Goal: Navigation & Orientation: Find specific page/section

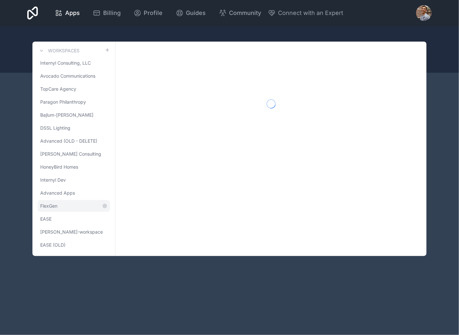
click at [102, 205] on link "FlexGen" at bounding box center [74, 206] width 72 height 12
click at [78, 219] on link "EASE" at bounding box center [74, 219] width 72 height 12
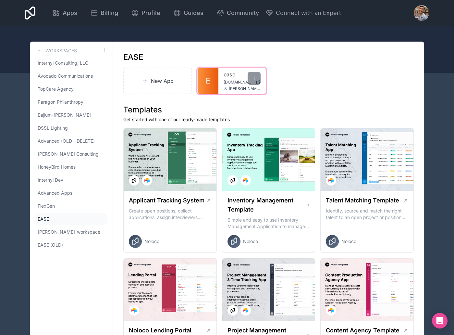
click at [208, 83] on span "E" at bounding box center [208, 81] width 5 height 10
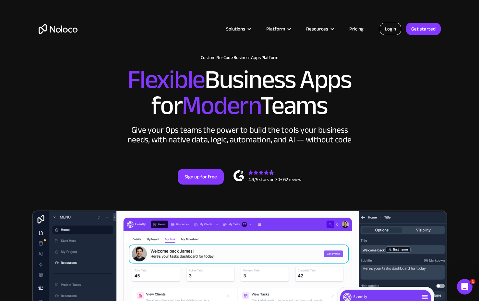
click at [390, 31] on link "Login" at bounding box center [390, 29] width 21 height 12
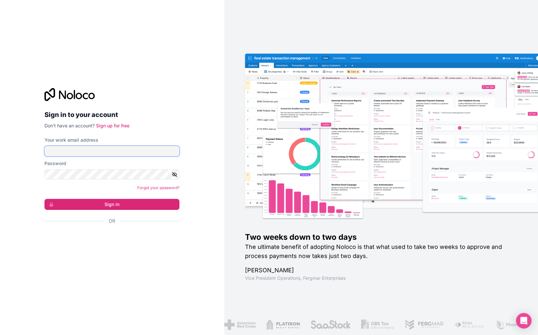
type input "[PERSON_NAME][EMAIL_ADDRESS][DOMAIN_NAME]"
click at [91, 151] on input "[PERSON_NAME][EMAIL_ADDRESS][DOMAIN_NAME]" at bounding box center [111, 151] width 135 height 10
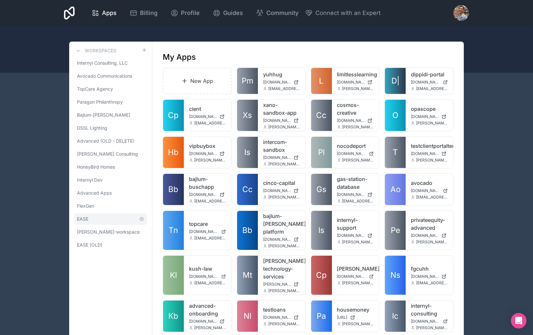
click at [99, 216] on link "EASE" at bounding box center [110, 219] width 72 height 12
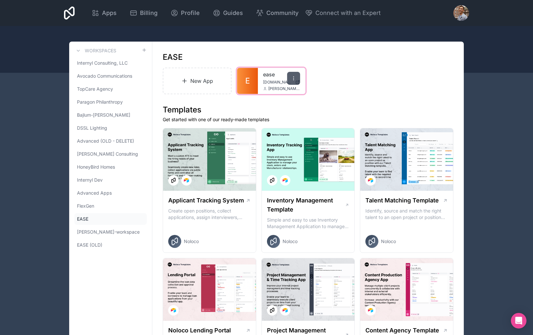
click at [291, 77] on icon at bounding box center [293, 78] width 5 height 5
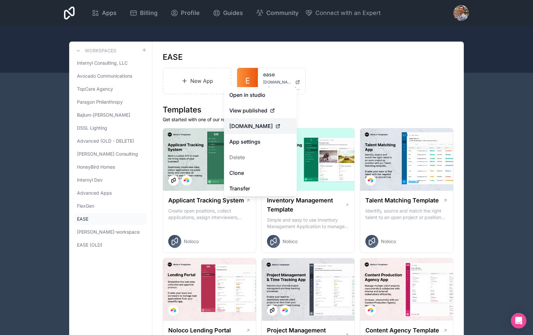
click at [249, 129] on span "[DOMAIN_NAME]" at bounding box center [251, 126] width 44 height 8
click at [335, 80] on div "New App E ease portal.easedata.coop adam@interform.space" at bounding box center [308, 81] width 291 height 27
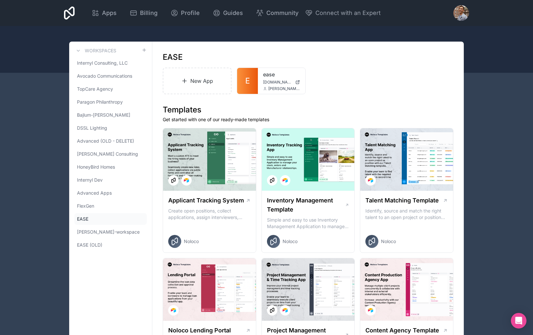
click at [365, 93] on div "New App E ease portal.easedata.coop adam@interform.space" at bounding box center [308, 81] width 291 height 27
